Goal: Information Seeking & Learning: Find specific fact

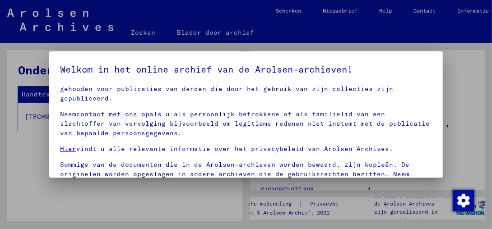
scroll to position [134, 0]
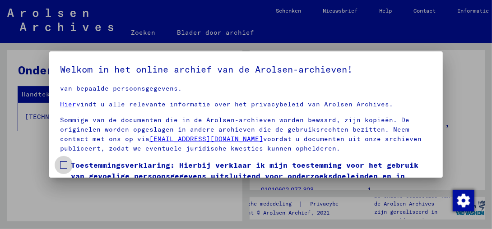
click at [61, 166] on span at bounding box center [63, 164] width 7 height 7
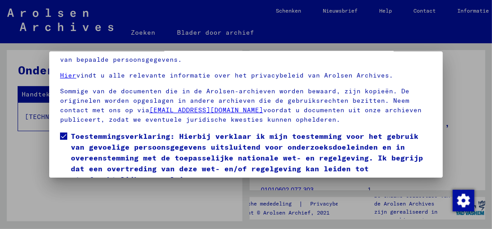
scroll to position [68, 0]
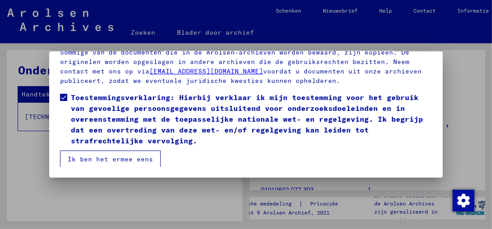
click at [133, 161] on button "Ik ben het ermee eens" at bounding box center [110, 159] width 101 height 17
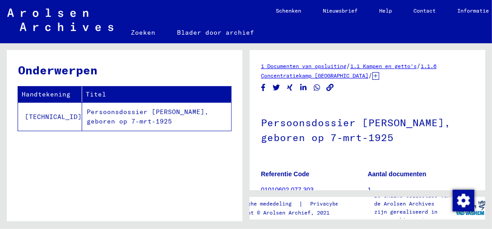
click at [138, 112] on td "Persoonsdossier [PERSON_NAME], geboren op 7-mrt-1925" at bounding box center [156, 116] width 149 height 28
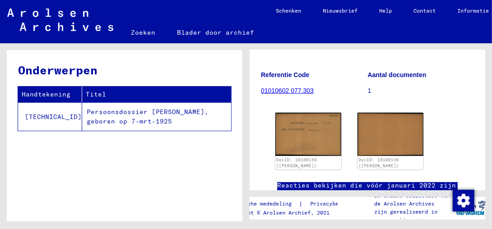
scroll to position [97, 0]
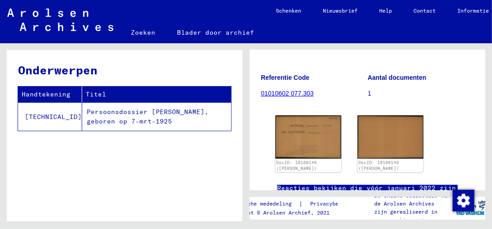
click at [370, 138] on img at bounding box center [390, 136] width 66 height 43
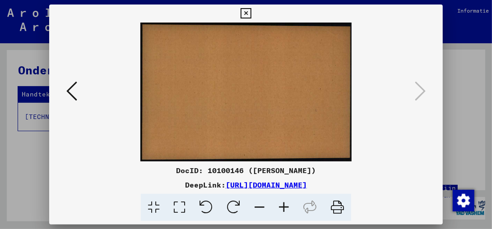
click at [71, 92] on icon at bounding box center [71, 91] width 11 height 22
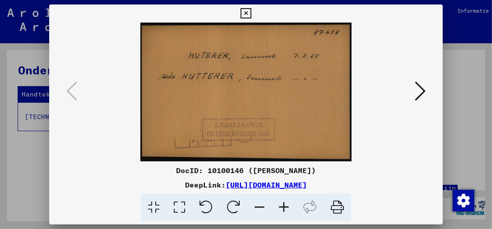
click at [248, 13] on icon at bounding box center [245, 13] width 10 height 11
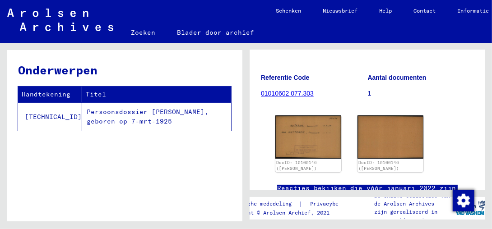
click at [42, 113] on td "[TECHNICAL_ID]" at bounding box center [50, 116] width 64 height 28
click at [134, 110] on td "Persoonsdossier [PERSON_NAME], geboren op 7-mrt-1925" at bounding box center [156, 116] width 149 height 28
click at [133, 122] on td "Persoonsdossier [PERSON_NAME], geboren op 7-mrt-1925" at bounding box center [156, 116] width 149 height 28
click at [299, 92] on link "01010602 077.303" at bounding box center [287, 93] width 53 height 7
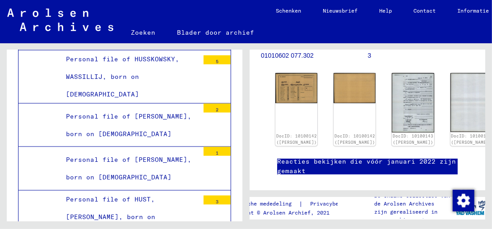
scroll to position [135, 0]
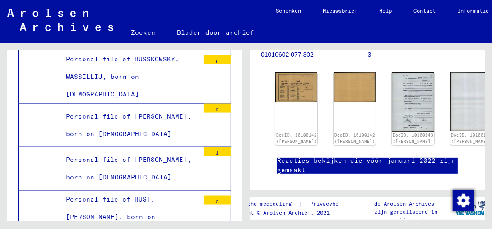
click at [289, 80] on img at bounding box center [296, 87] width 42 height 30
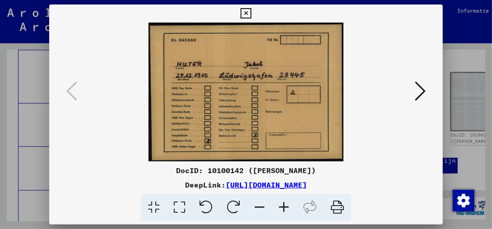
click at [422, 94] on icon at bounding box center [419, 91] width 11 height 22
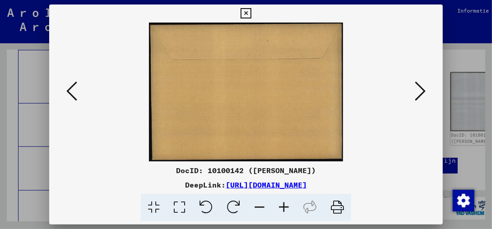
click at [422, 91] on icon at bounding box center [419, 91] width 11 height 22
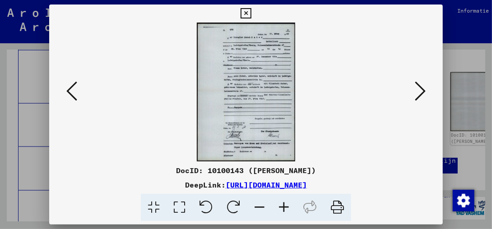
click at [421, 92] on icon at bounding box center [419, 91] width 11 height 22
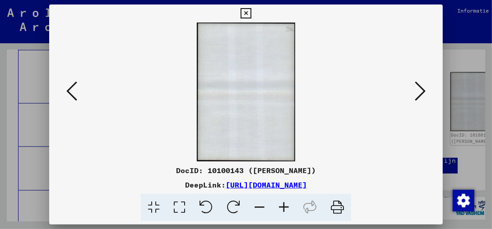
click at [421, 92] on icon at bounding box center [419, 91] width 11 height 22
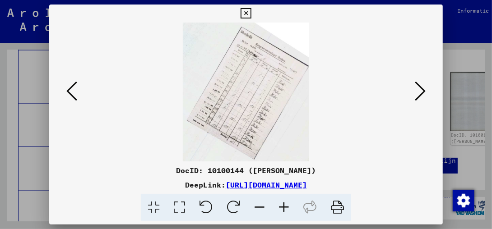
click at [421, 92] on icon at bounding box center [419, 91] width 11 height 22
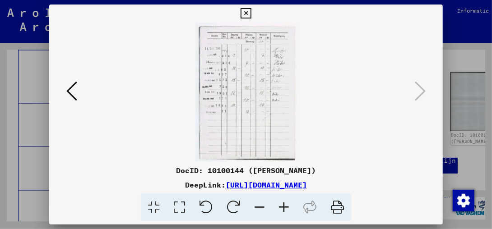
click at [226, 181] on link "[URL][DOMAIN_NAME]" at bounding box center [266, 184] width 81 height 9
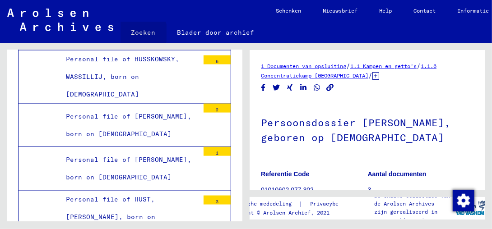
click at [140, 33] on link "Zoeken" at bounding box center [143, 33] width 46 height 22
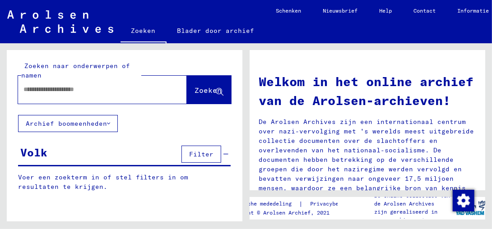
click at [49, 87] on input "text" at bounding box center [91, 89] width 136 height 9
type input "**********"
click at [194, 87] on span "Zoeken" at bounding box center [207, 90] width 27 height 9
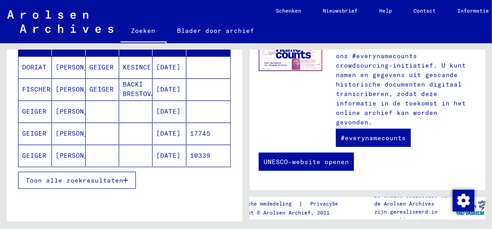
scroll to position [174, 0]
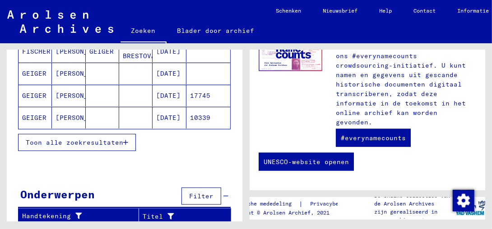
click at [93, 139] on span "Toon alle zoekresultaten" at bounding box center [74, 142] width 97 height 8
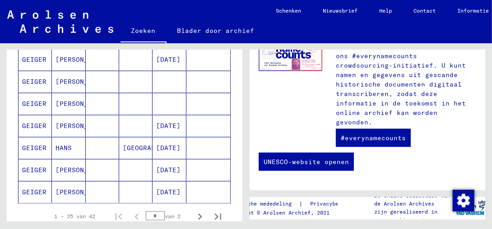
scroll to position [580, 0]
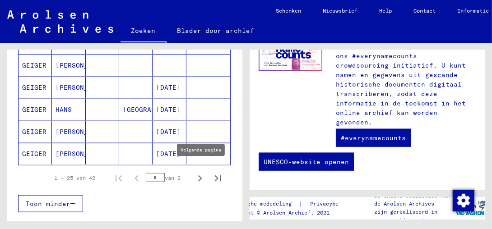
click at [198, 175] on icon "Volgende pagina" at bounding box center [200, 178] width 4 height 6
type input "*"
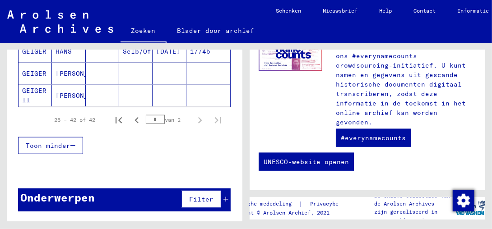
scroll to position [455, 0]
